Goal: Find specific page/section: Find specific page/section

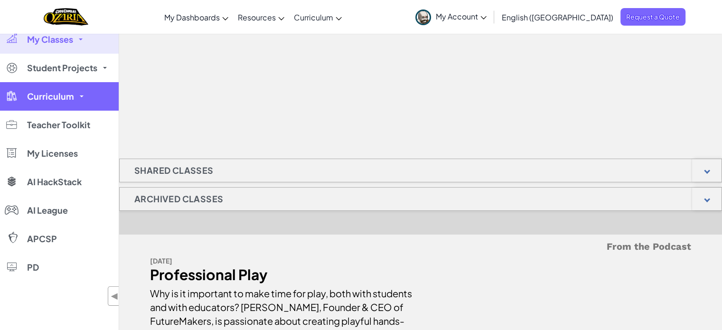
scroll to position [47, 0]
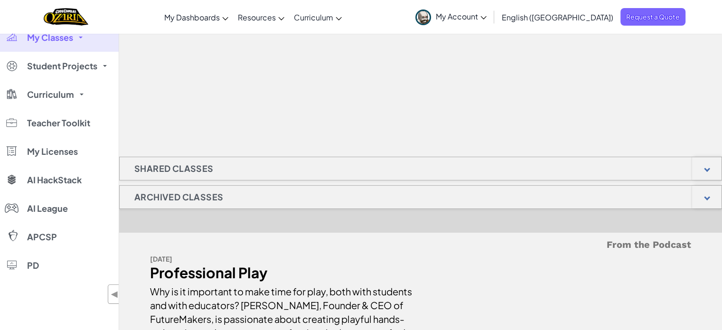
click at [69, 37] on span "My Classes" at bounding box center [50, 37] width 46 height 9
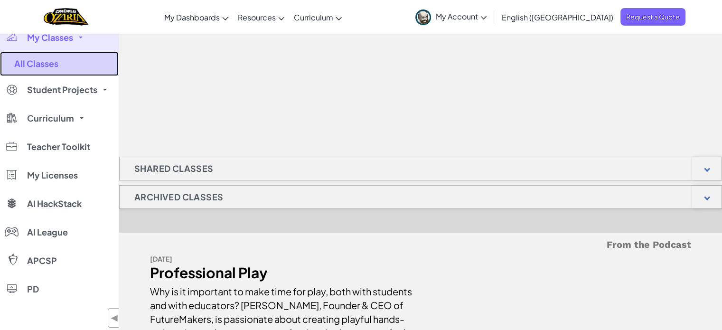
click at [72, 56] on link "All Classes" at bounding box center [59, 64] width 119 height 24
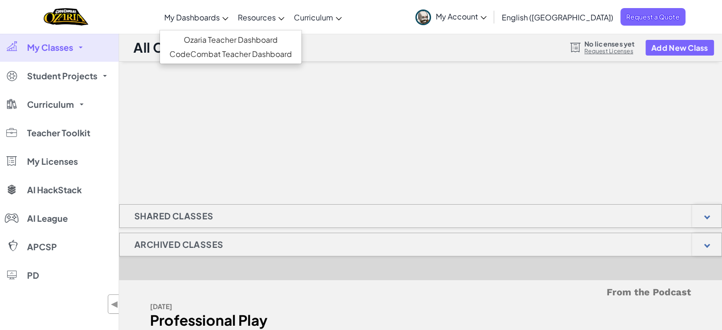
click at [220, 14] on span "My Dashboards" at bounding box center [192, 17] width 56 height 10
click at [241, 50] on link "CodeCombat Teacher Dashboard" at bounding box center [230, 54] width 141 height 14
